Goal: Information Seeking & Learning: Learn about a topic

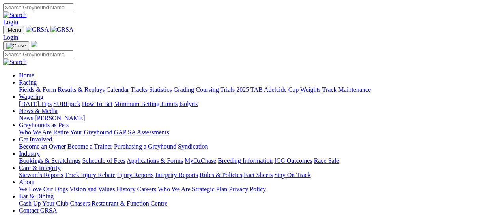
click at [37, 79] on link "Racing" at bounding box center [28, 82] width 18 height 7
click at [38, 86] on link "Fields & Form" at bounding box center [37, 89] width 37 height 7
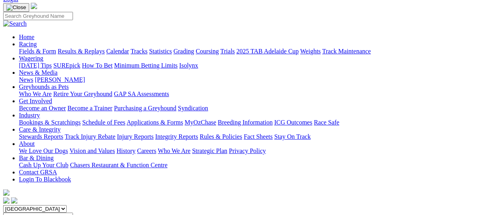
scroll to position [158, 0]
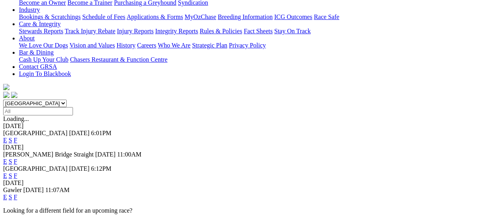
click at [17, 193] on link "F" at bounding box center [16, 196] width 4 height 7
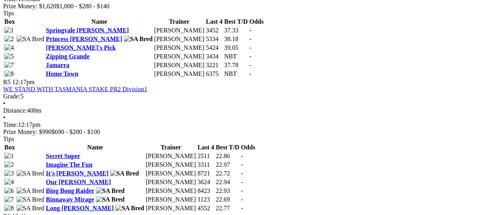
scroll to position [684, 0]
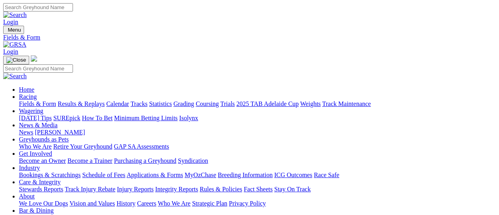
click at [58, 122] on link "News & Media" at bounding box center [38, 125] width 39 height 7
click at [85, 129] on link "[PERSON_NAME]" at bounding box center [60, 132] width 50 height 7
click at [37, 93] on link "Racing" at bounding box center [28, 96] width 18 height 7
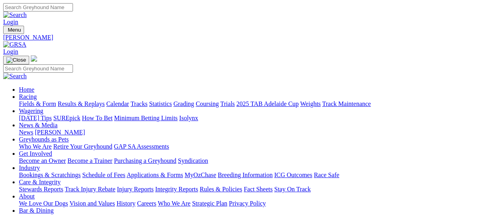
click at [22, 100] on link "Fields & Form" at bounding box center [37, 103] width 37 height 7
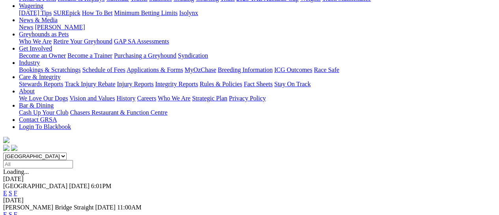
scroll to position [210, 0]
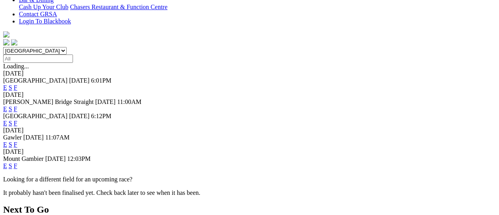
click at [17, 162] on link "F" at bounding box center [16, 165] width 4 height 7
